Goal: Download file/media

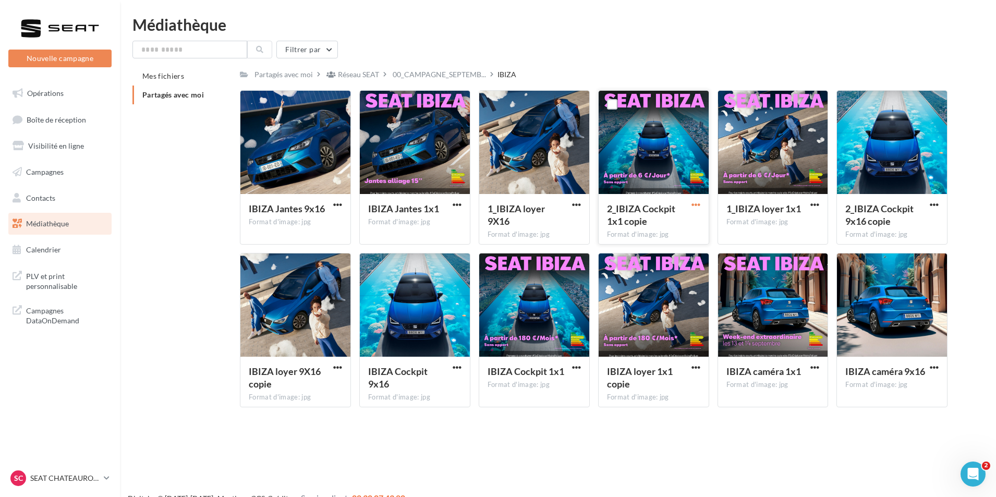
click at [695, 202] on span "button" at bounding box center [695, 204] width 9 height 9
click at [460, 367] on span "button" at bounding box center [456, 367] width 9 height 9
click at [436, 381] on button "Télécharger" at bounding box center [411, 387] width 104 height 27
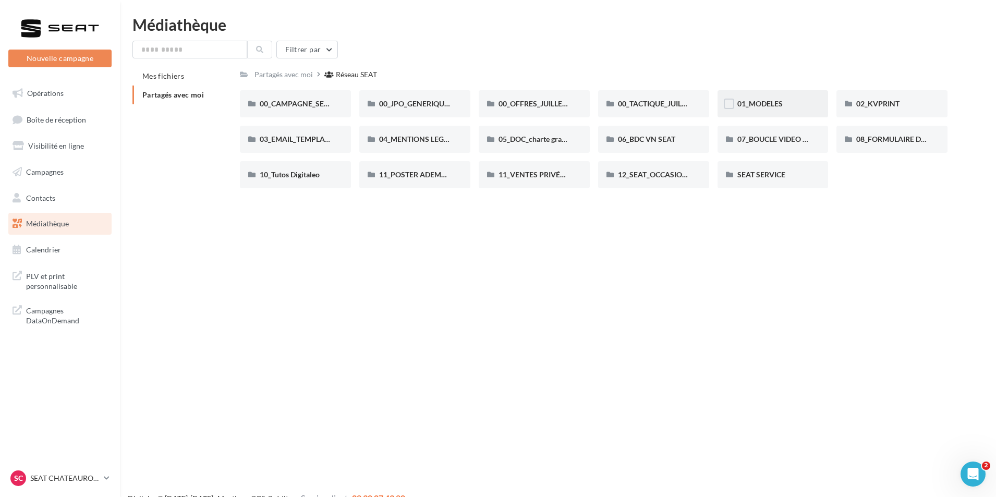
click at [804, 100] on div "01_MODELES" at bounding box center [772, 104] width 71 height 10
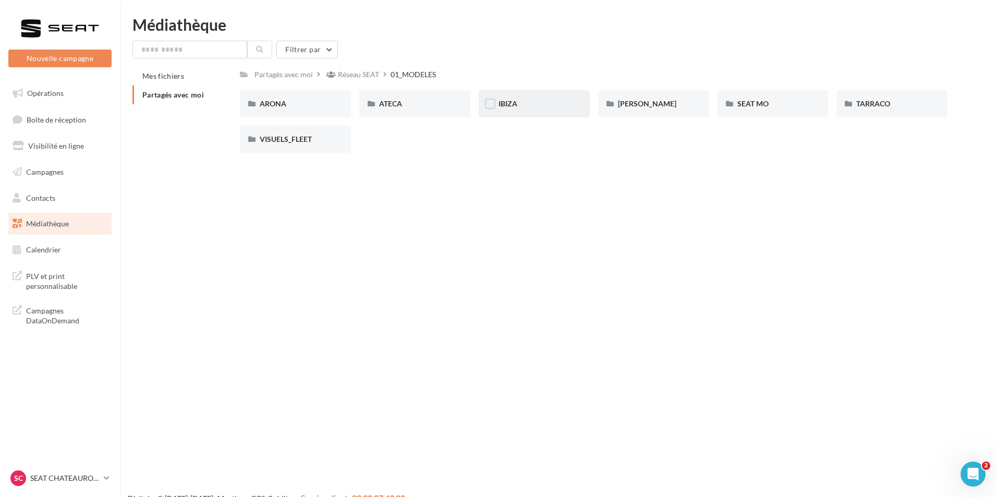
click at [533, 100] on div "IBIZA" at bounding box center [533, 104] width 71 height 10
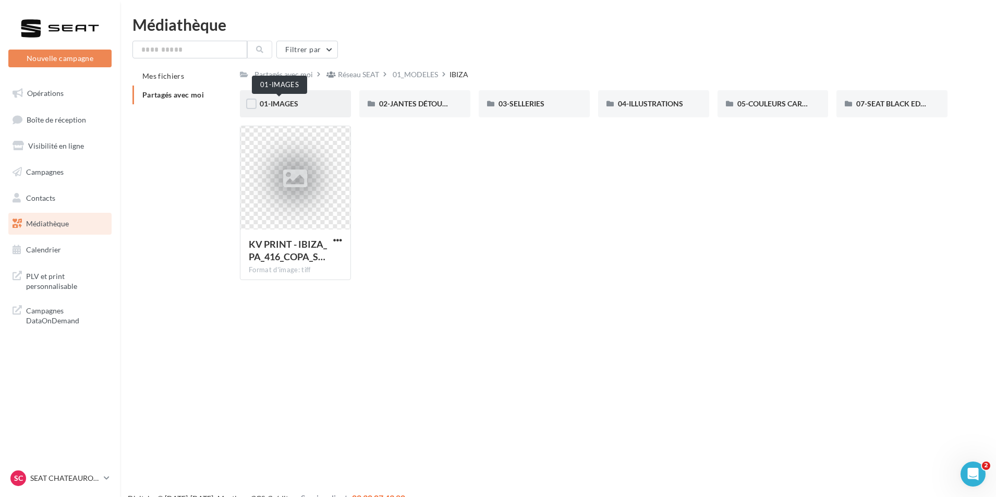
click at [275, 104] on span "01-IMAGES" at bounding box center [279, 103] width 39 height 9
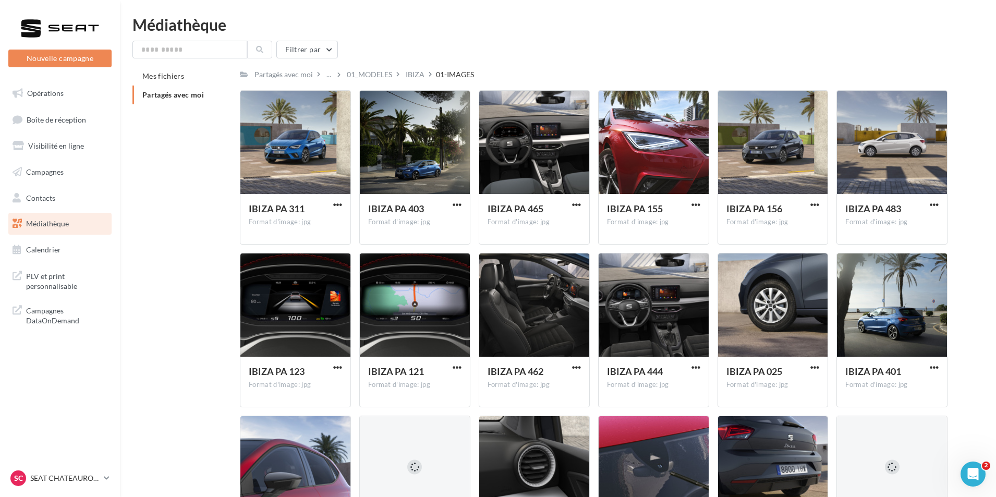
click at [193, 95] on span "Partagés avec moi" at bounding box center [173, 94] width 62 height 9
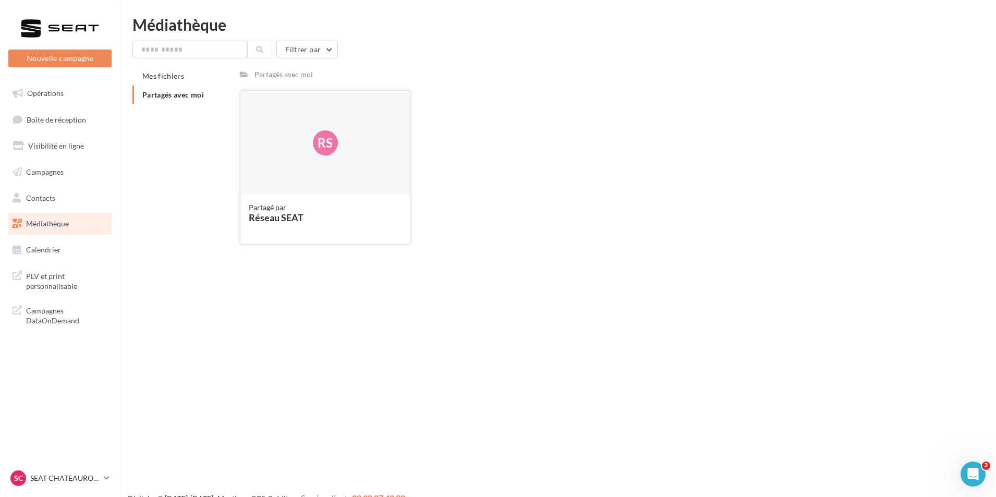
click at [353, 127] on div "Rs" at bounding box center [324, 143] width 169 height 104
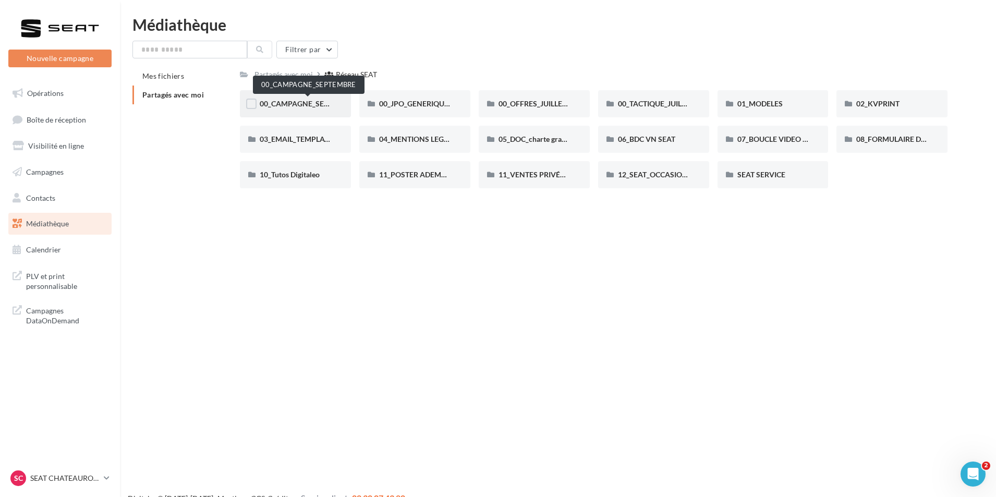
click at [328, 105] on span "00_CAMPAGNE_SEPTEMBRE" at bounding box center [308, 103] width 97 height 9
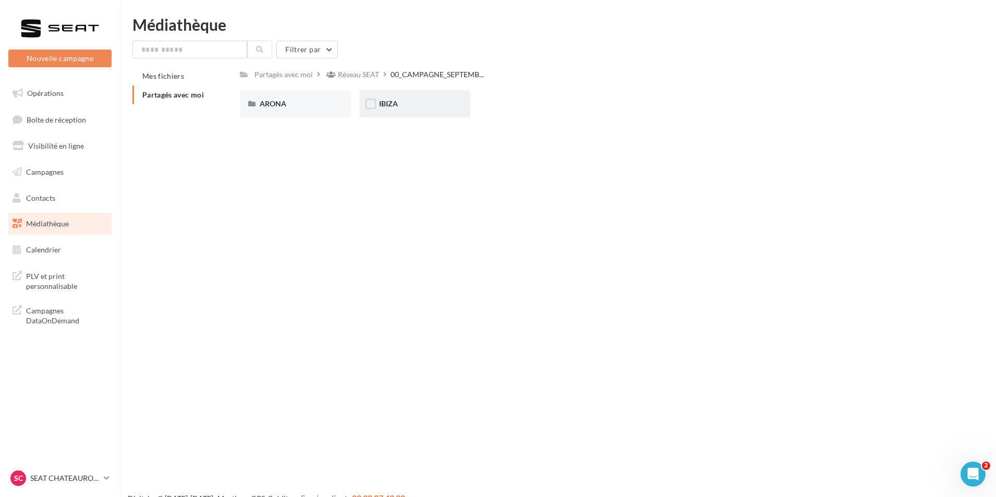
click at [433, 110] on div "IBIZA" at bounding box center [414, 103] width 111 height 27
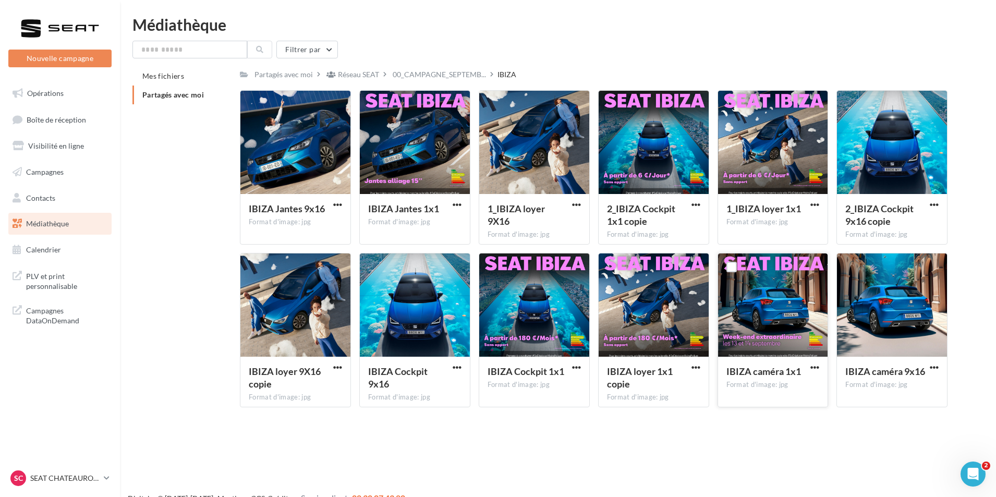
click at [819, 364] on button "button" at bounding box center [814, 368] width 13 height 10
click at [763, 388] on button "Télécharger" at bounding box center [769, 387] width 104 height 27
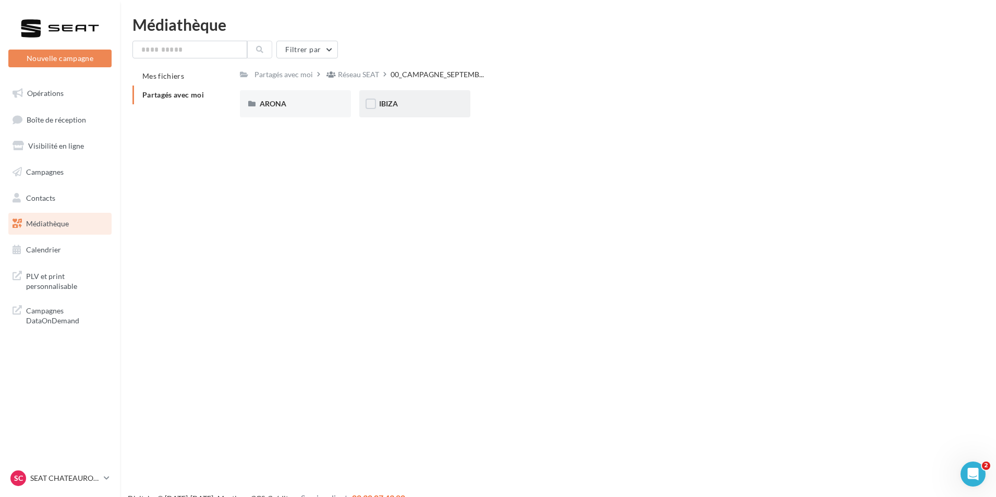
click at [440, 113] on div "IBIZA" at bounding box center [414, 103] width 111 height 27
click at [277, 108] on span "ARONA" at bounding box center [273, 103] width 27 height 9
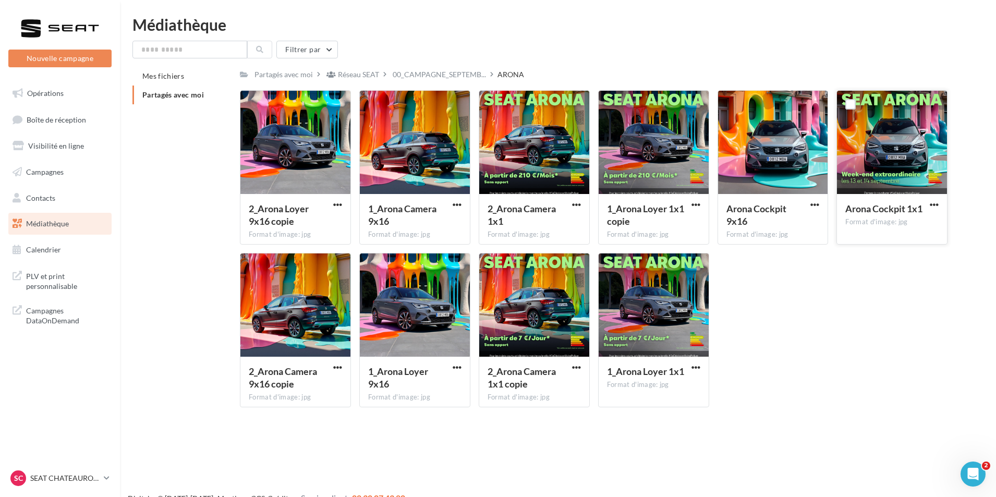
click at [940, 205] on button "button" at bounding box center [933, 205] width 13 height 10
click at [904, 227] on button "Télécharger" at bounding box center [888, 225] width 104 height 27
click at [816, 204] on span "button" at bounding box center [814, 204] width 9 height 9
click at [782, 230] on button "Télécharger" at bounding box center [769, 225] width 104 height 27
click at [176, 92] on span "Partagés avec moi" at bounding box center [173, 94] width 62 height 9
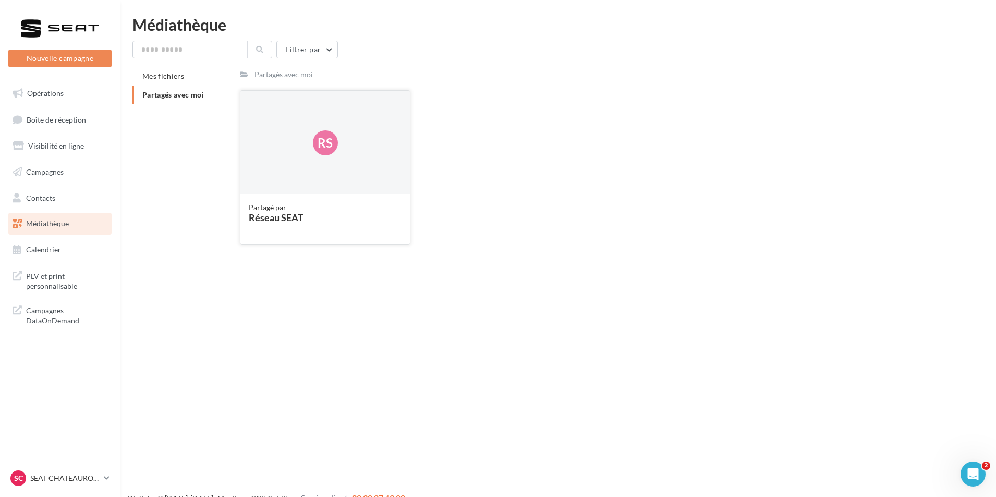
click at [349, 156] on div "Rs" at bounding box center [324, 143] width 169 height 104
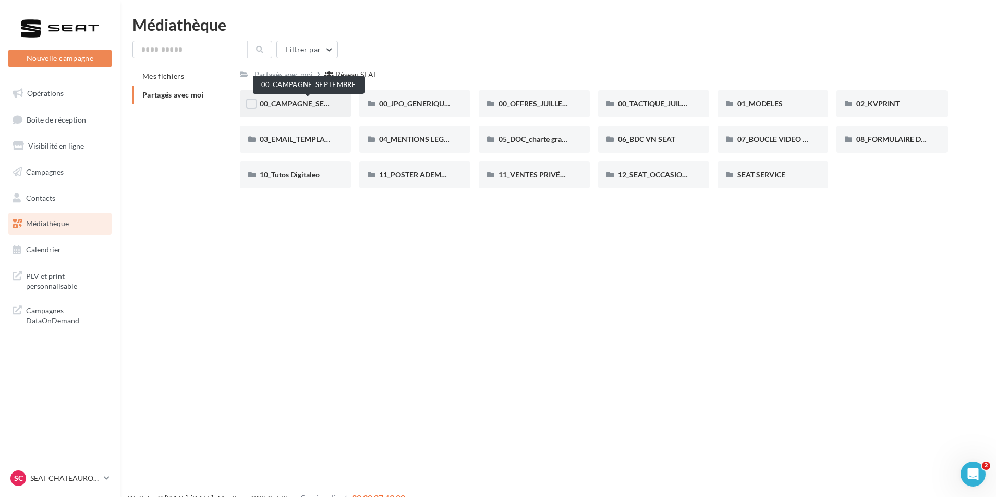
click at [310, 105] on span "00_CAMPAGNE_SEPTEMBRE" at bounding box center [308, 103] width 97 height 9
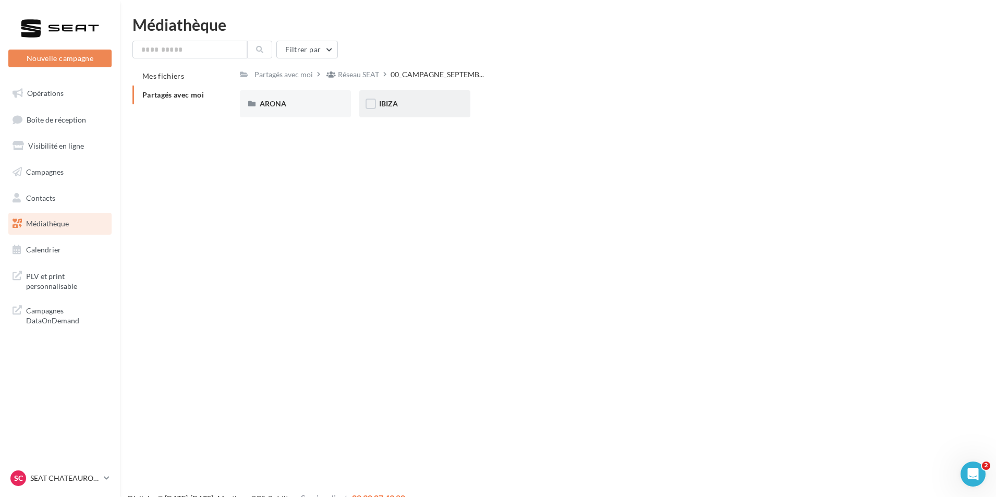
click at [400, 106] on div "IBIZA" at bounding box center [414, 104] width 71 height 10
click at [306, 104] on div "ARONA" at bounding box center [295, 104] width 71 height 10
click at [409, 103] on div "IBIZA" at bounding box center [414, 104] width 71 height 10
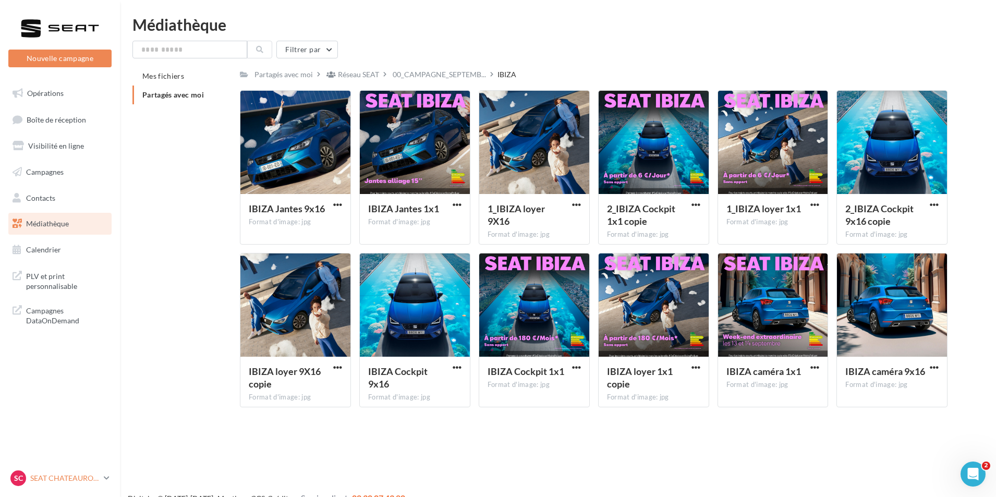
click at [75, 482] on p "SEAT CHATEAUROUX" at bounding box center [64, 478] width 69 height 10
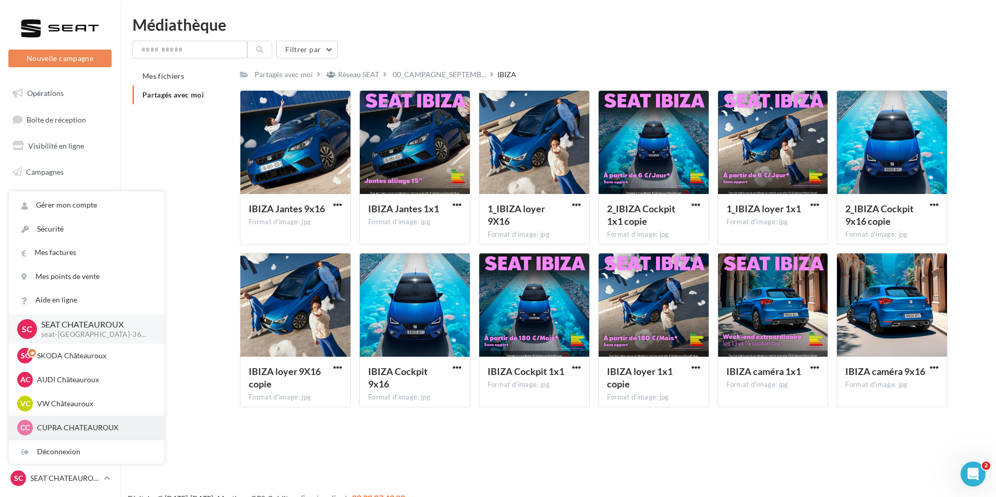
click at [84, 420] on div "CC CUPRA CHATEAUROUX cupra-[GEOGRAPHIC_DATA]-36007" at bounding box center [86, 428] width 139 height 16
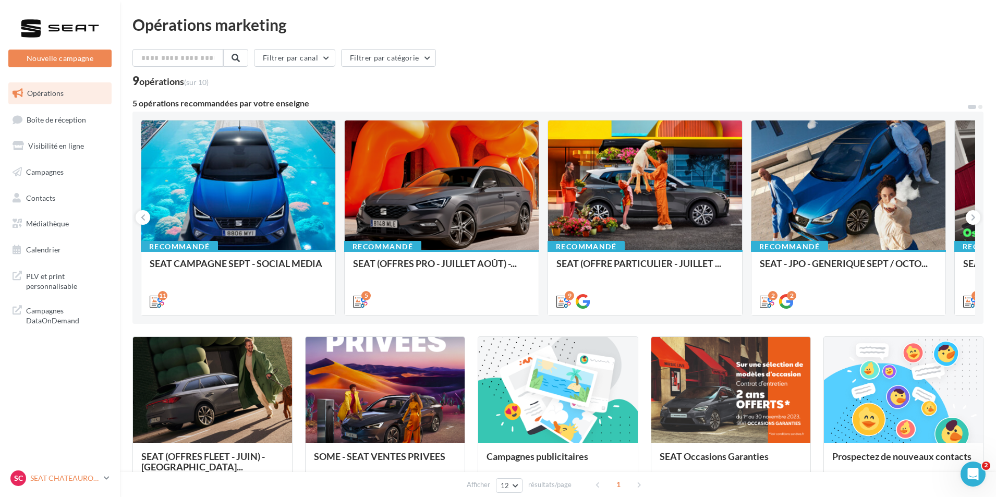
click at [80, 483] on p "SEAT CHATEAUROUX" at bounding box center [64, 478] width 69 height 10
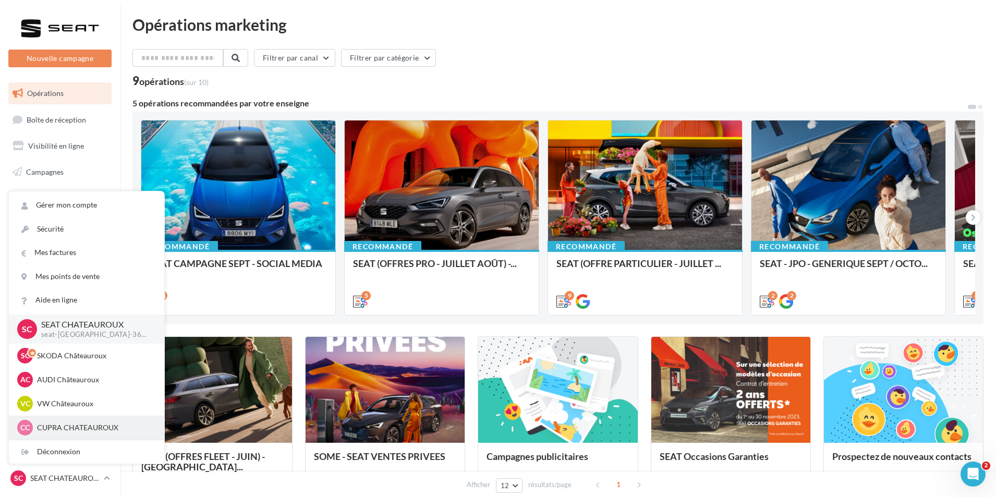
click at [93, 427] on p "CUPRA CHATEAUROUX" at bounding box center [94, 427] width 115 height 10
